Goal: Information Seeking & Learning: Find specific page/section

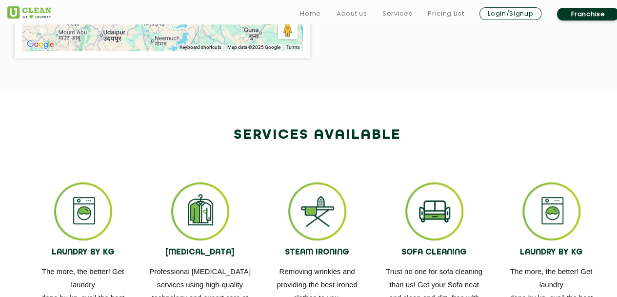
scroll to position [342, 0]
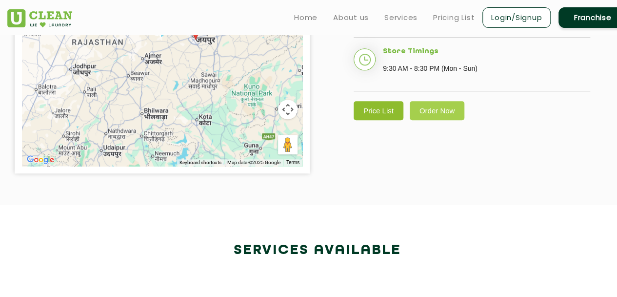
click at [363, 120] on link "Price List" at bounding box center [379, 110] width 50 height 19
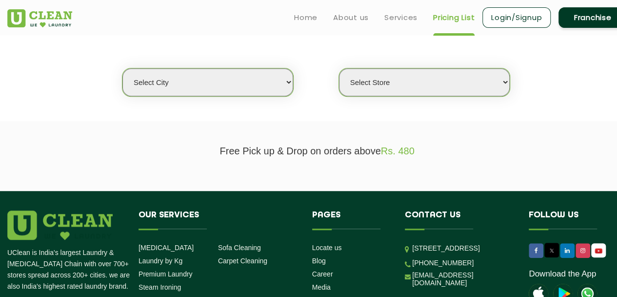
scroll to position [146, 0]
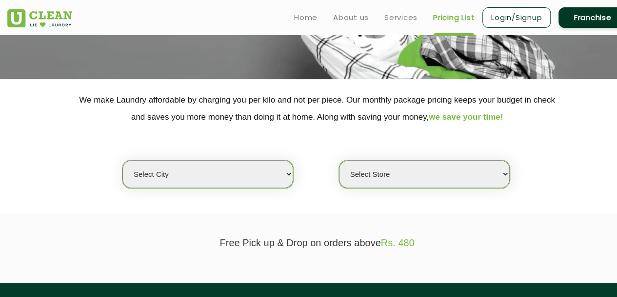
drag, startPoint x: 222, startPoint y: 165, endPoint x: 224, endPoint y: 171, distance: 6.6
click at [222, 165] on select "Select city [GEOGRAPHIC_DATA] [GEOGRAPHIC_DATA] [GEOGRAPHIC_DATA] [GEOGRAPHIC_D…" at bounding box center [208, 174] width 171 height 28
select select "150"
click at [123, 160] on select "Select city [GEOGRAPHIC_DATA] [GEOGRAPHIC_DATA] [GEOGRAPHIC_DATA] [GEOGRAPHIC_D…" at bounding box center [208, 174] width 171 height 28
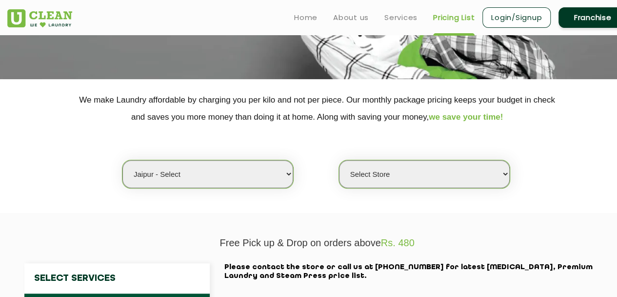
click at [352, 183] on select "Select Store UClean Select Mansarovar" at bounding box center [424, 174] width 171 height 28
select select "203"
click at [339, 160] on select "Select Store UClean Select Mansarovar" at bounding box center [424, 174] width 171 height 28
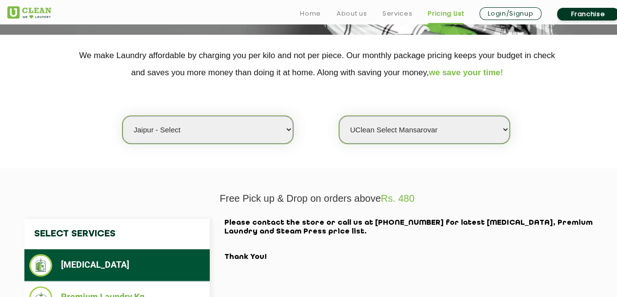
scroll to position [244, 0]
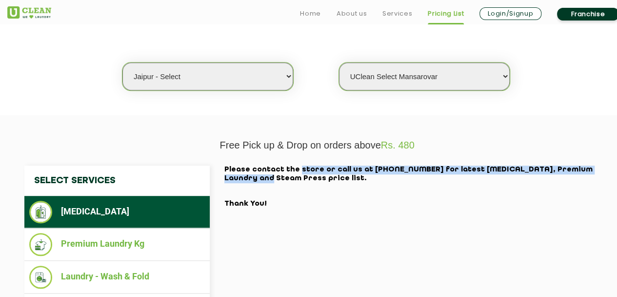
drag, startPoint x: 279, startPoint y: 170, endPoint x: 540, endPoint y: 158, distance: 260.9
click at [540, 158] on div "Select Services [MEDICAL_DATA] Premium Laundry Kg Laundry - Wash & Fold Laundry…" at bounding box center [317, 262] width 634 height 223
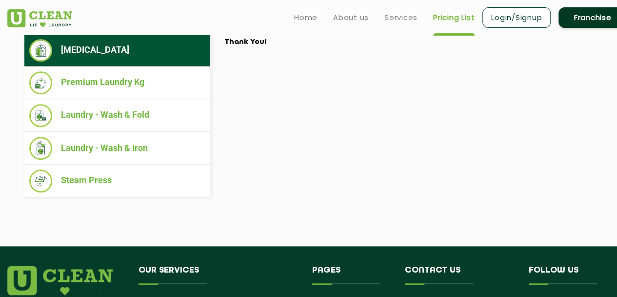
scroll to position [390, 0]
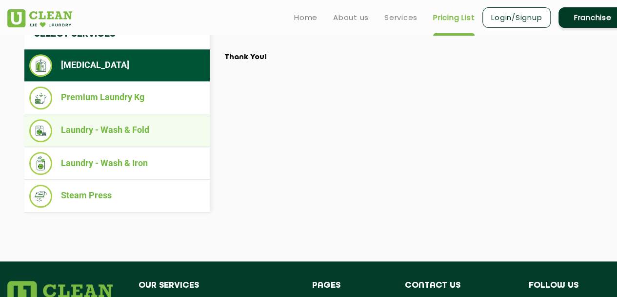
click at [126, 130] on li "Laundry - Wash & Fold" at bounding box center [117, 130] width 176 height 23
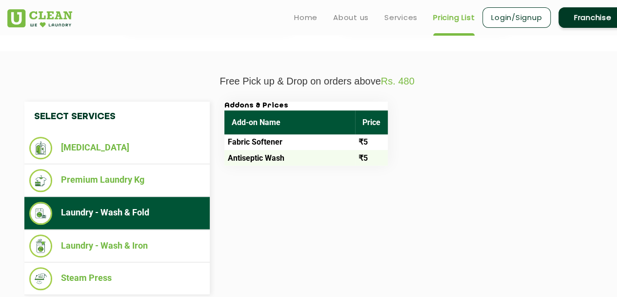
scroll to position [293, 0]
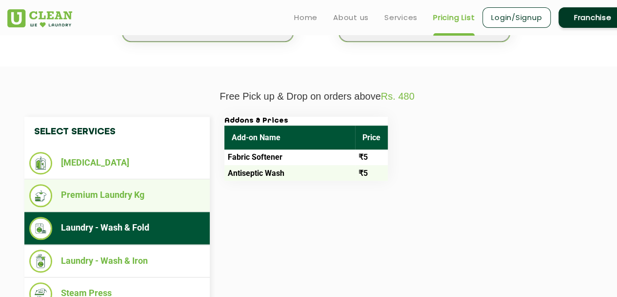
click at [110, 196] on li "Premium Laundry Kg" at bounding box center [117, 195] width 176 height 23
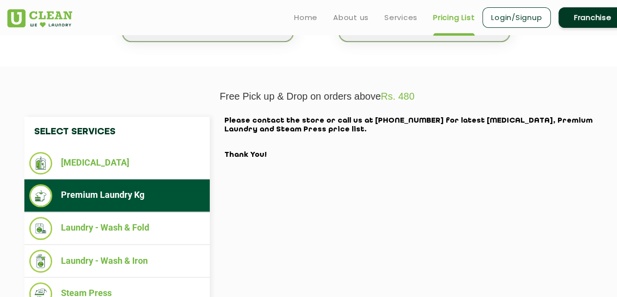
click at [108, 184] on li "Premium Laundry Kg" at bounding box center [117, 195] width 176 height 23
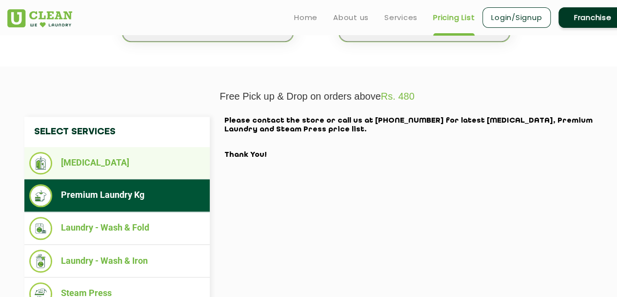
click at [111, 173] on li "[MEDICAL_DATA]" at bounding box center [117, 163] width 176 height 22
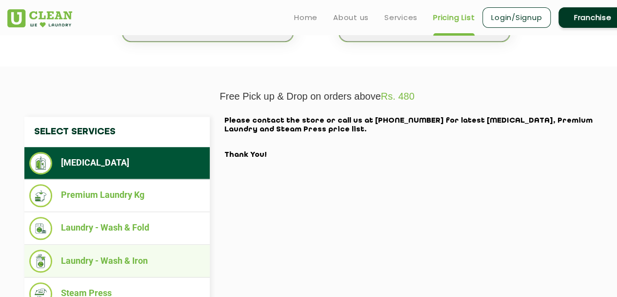
click at [113, 261] on li "Laundry - Wash & Iron" at bounding box center [117, 260] width 176 height 23
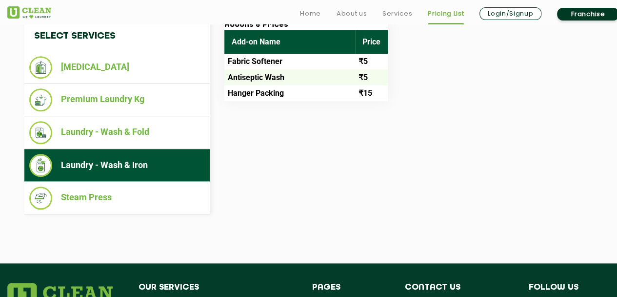
scroll to position [390, 0]
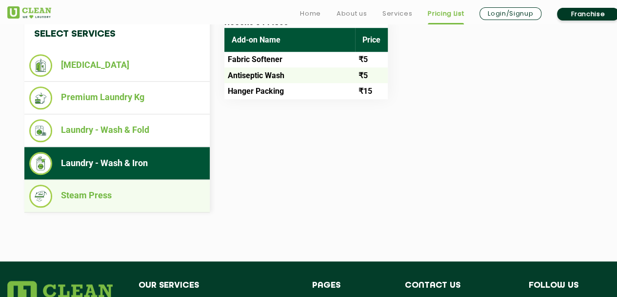
click at [82, 196] on li "Steam Press" at bounding box center [117, 195] width 176 height 23
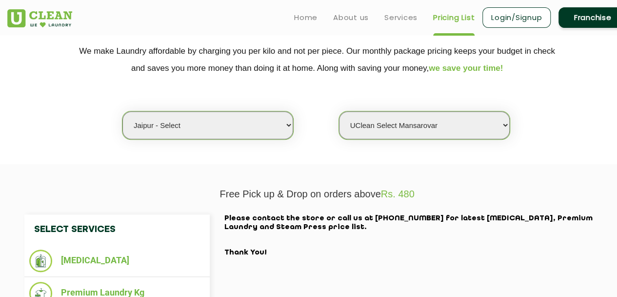
scroll to position [0, 0]
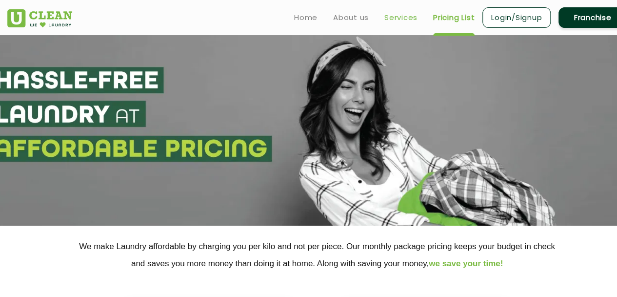
click at [401, 20] on link "Services" at bounding box center [401, 18] width 33 height 12
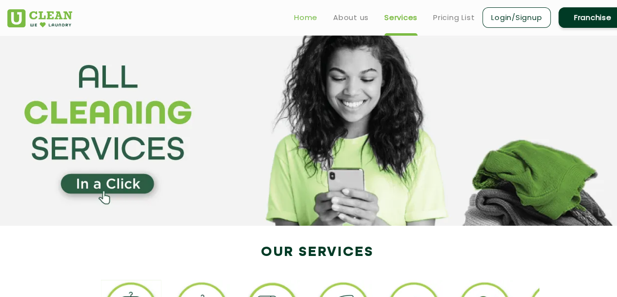
click at [306, 21] on link "Home" at bounding box center [305, 18] width 23 height 12
